Goal: Navigation & Orientation: Find specific page/section

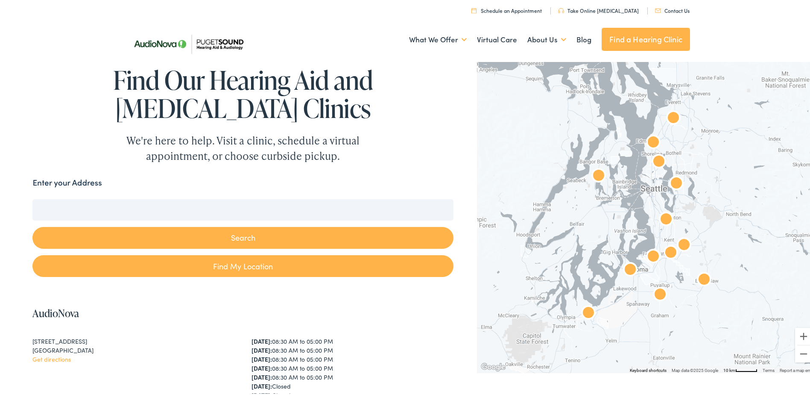
click at [80, 207] on input "Enter your Address" at bounding box center [242, 207] width 421 height 21
paste input "818 131st St Ct E"
click at [218, 237] on button "Search" at bounding box center [242, 236] width 421 height 22
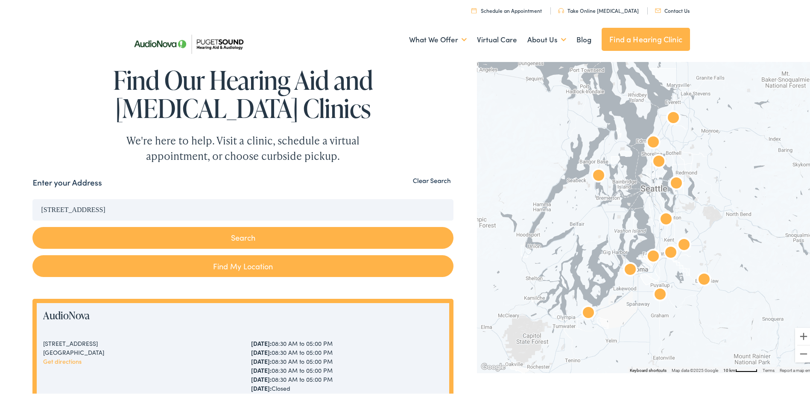
click at [135, 212] on input "818 131st St Ct E" at bounding box center [242, 207] width 421 height 21
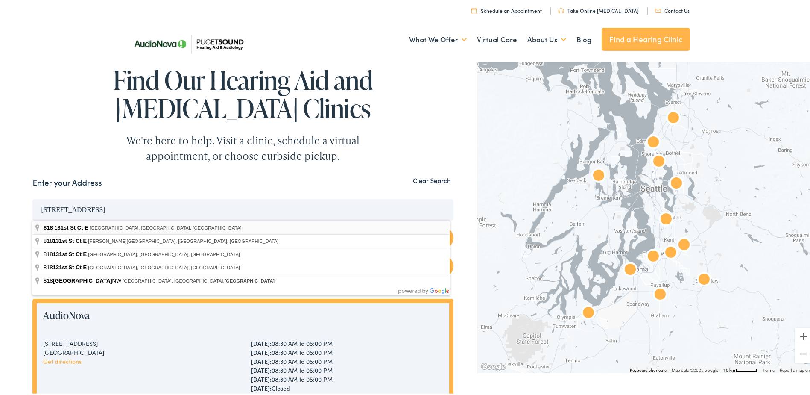
type input "818 131st St Ct E, Tacoma, WA, USA"
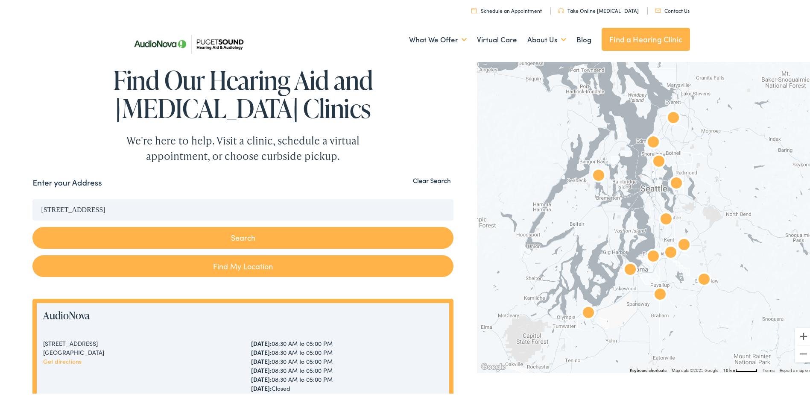
click at [258, 234] on button "Search" at bounding box center [242, 236] width 421 height 22
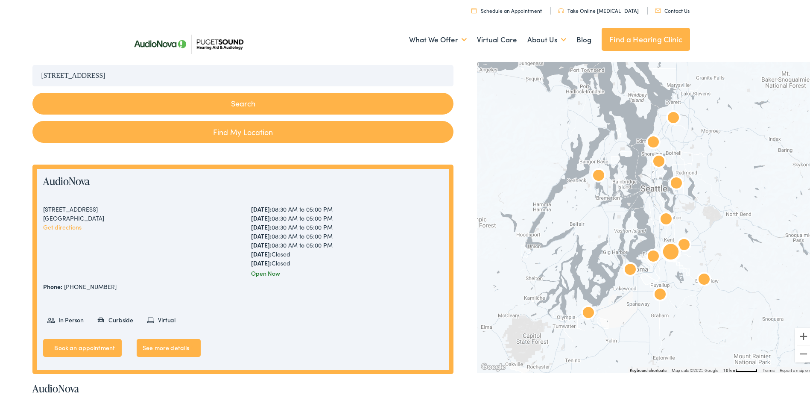
scroll to position [85, 0]
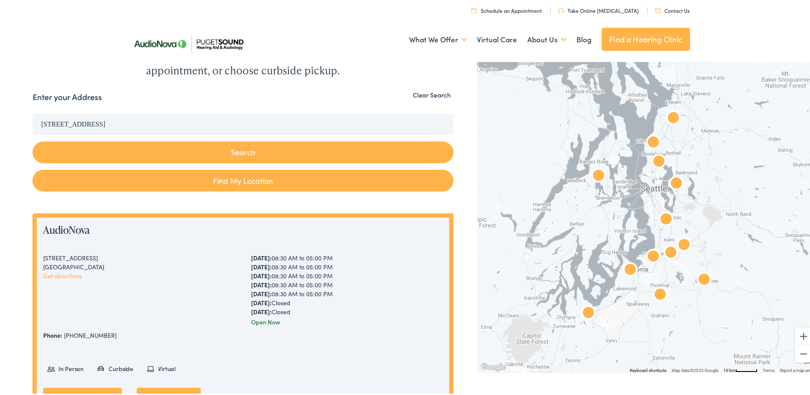
click at [232, 146] on button "Search" at bounding box center [242, 151] width 421 height 22
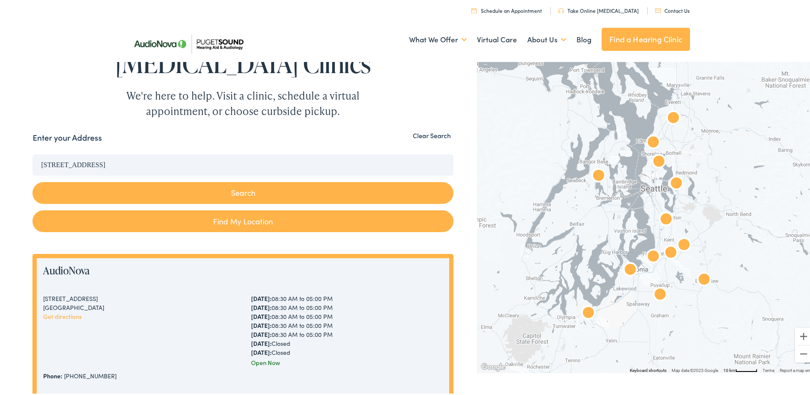
scroll to position [43, 0]
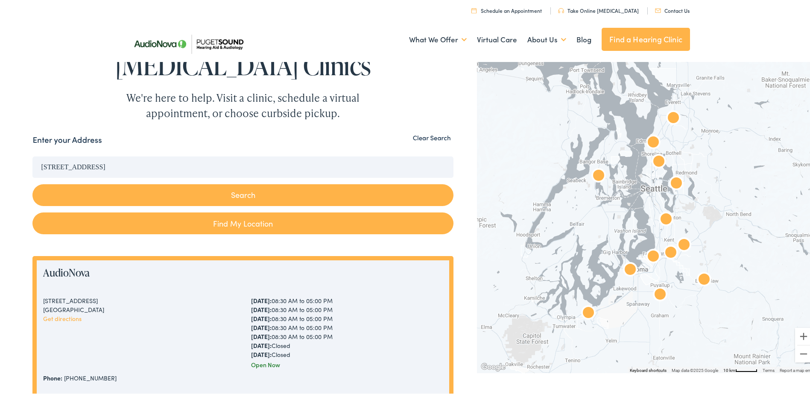
drag, startPoint x: 164, startPoint y: 167, endPoint x: -11, endPoint y: 159, distance: 175.7
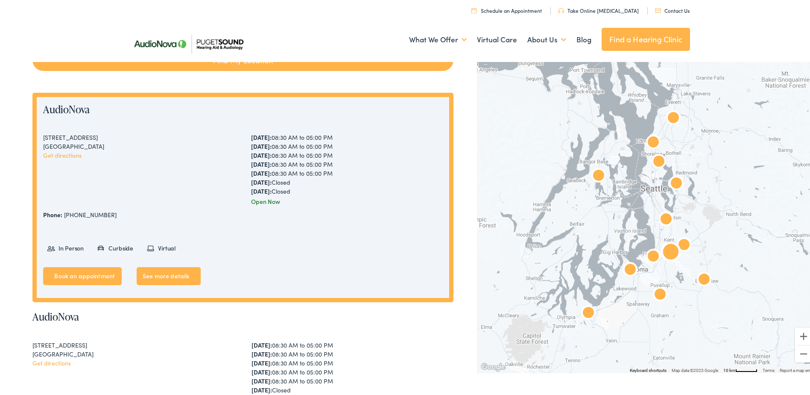
scroll to position [214, 0]
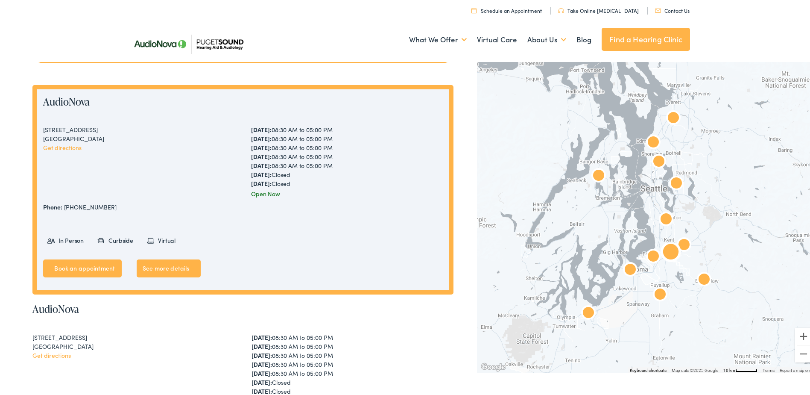
click at [167, 266] on link "See more details" at bounding box center [169, 267] width 64 height 18
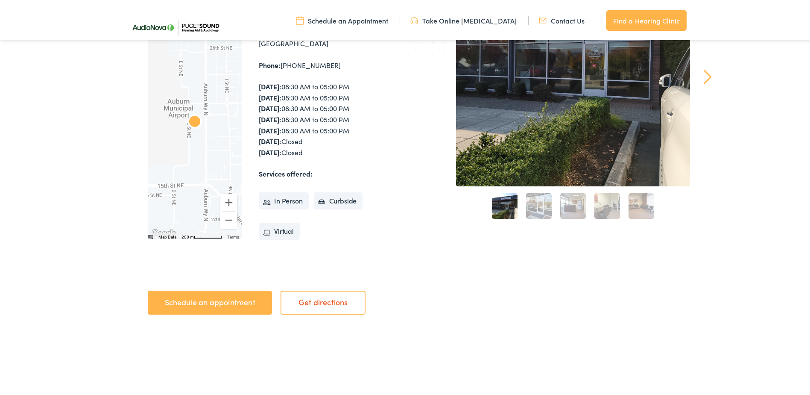
scroll to position [171, 0]
click at [314, 299] on link "Get directions" at bounding box center [323, 300] width 85 height 24
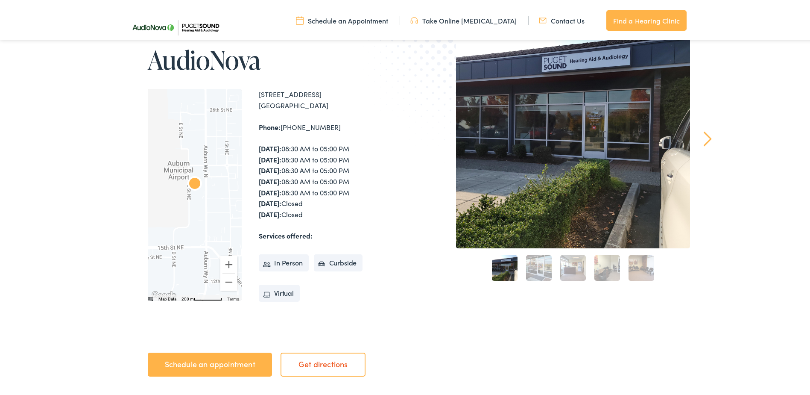
scroll to position [0, 0]
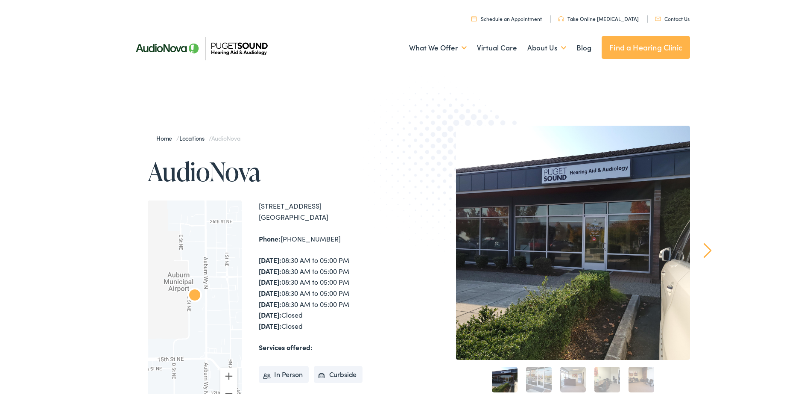
click at [159, 137] on link "Home" at bounding box center [166, 136] width 20 height 9
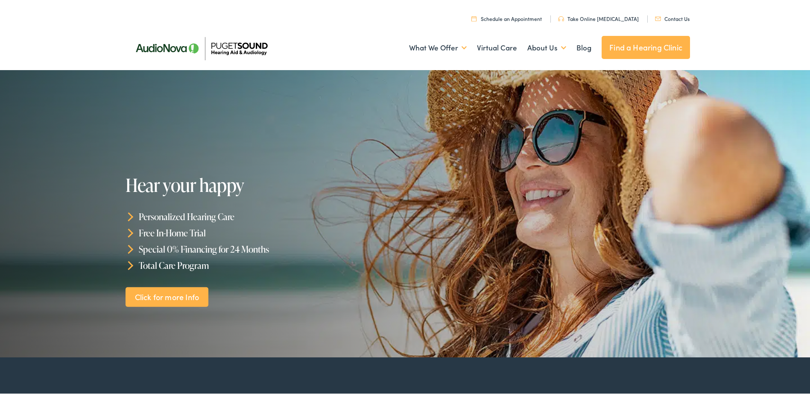
click at [644, 42] on link "Find a Hearing Clinic" at bounding box center [646, 45] width 88 height 23
